Goal: Navigation & Orientation: Find specific page/section

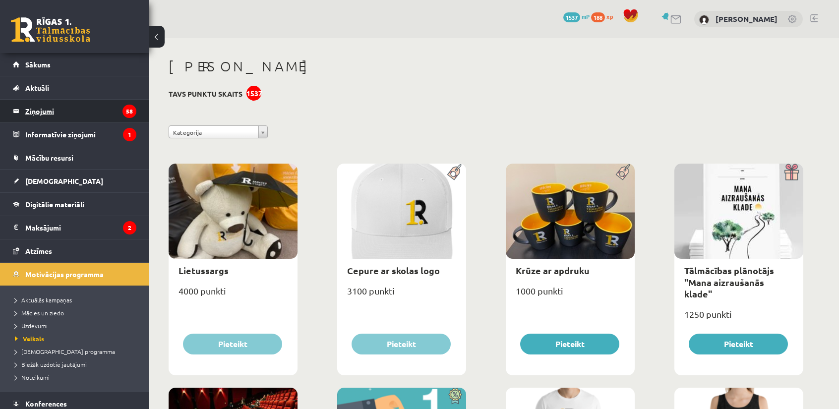
scroll to position [364, 0]
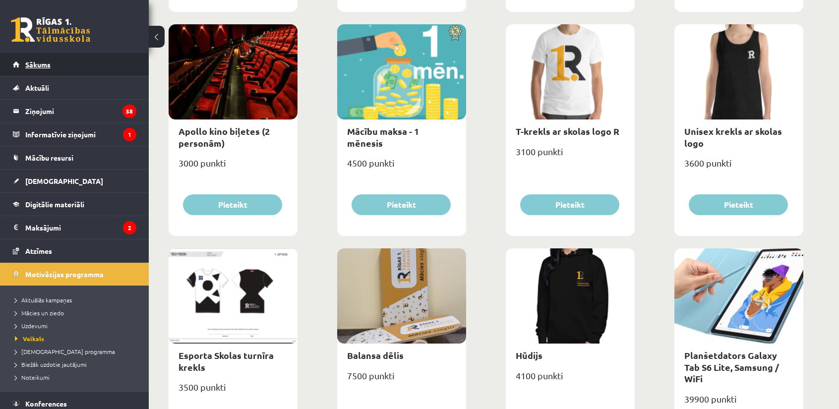
click at [25, 71] on link "Sākums" at bounding box center [75, 64] width 124 height 23
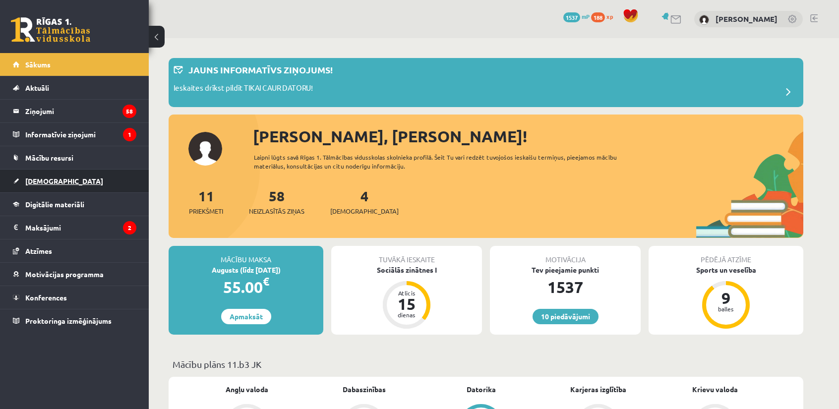
click at [45, 179] on span "[DEMOGRAPHIC_DATA]" at bounding box center [64, 181] width 78 height 9
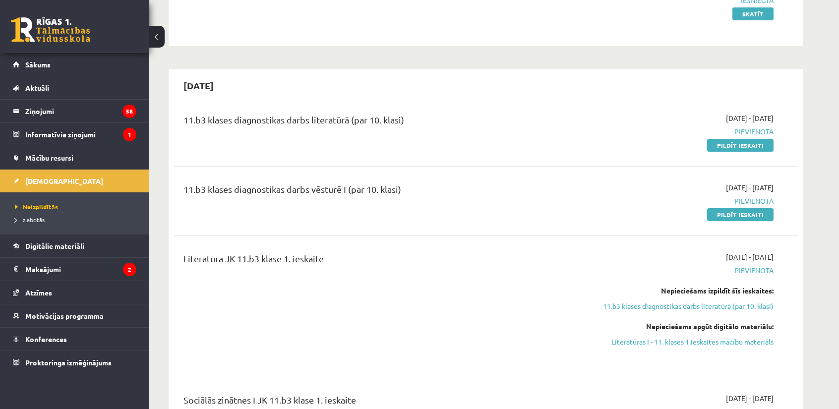
scroll to position [231, 0]
